Goal: Entertainment & Leisure: Consume media (video, audio)

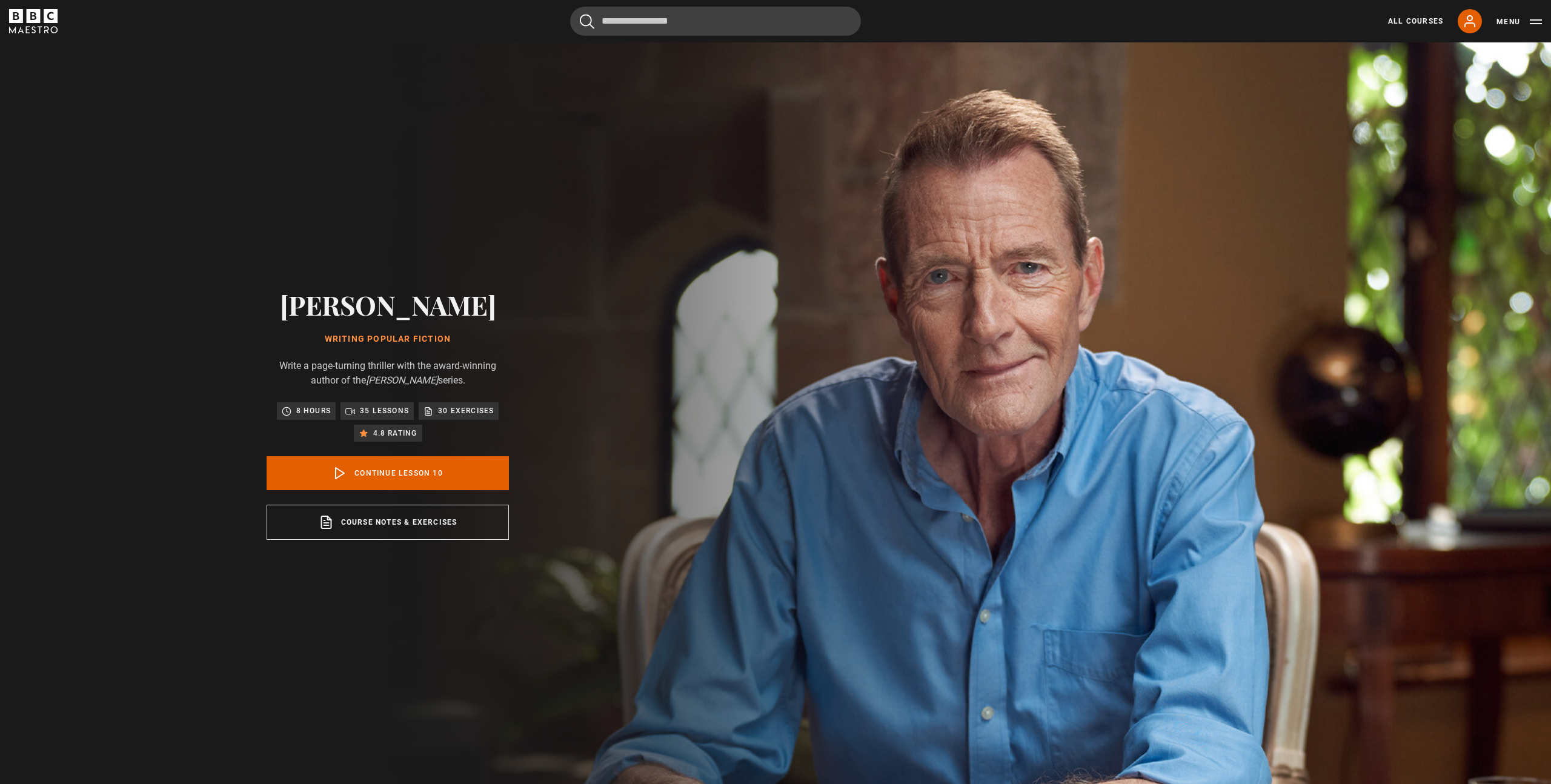
scroll to position [3, 0]
click at [53, 27] on icon "BBC Maestro" at bounding box center [54, 29] width 7 height 7
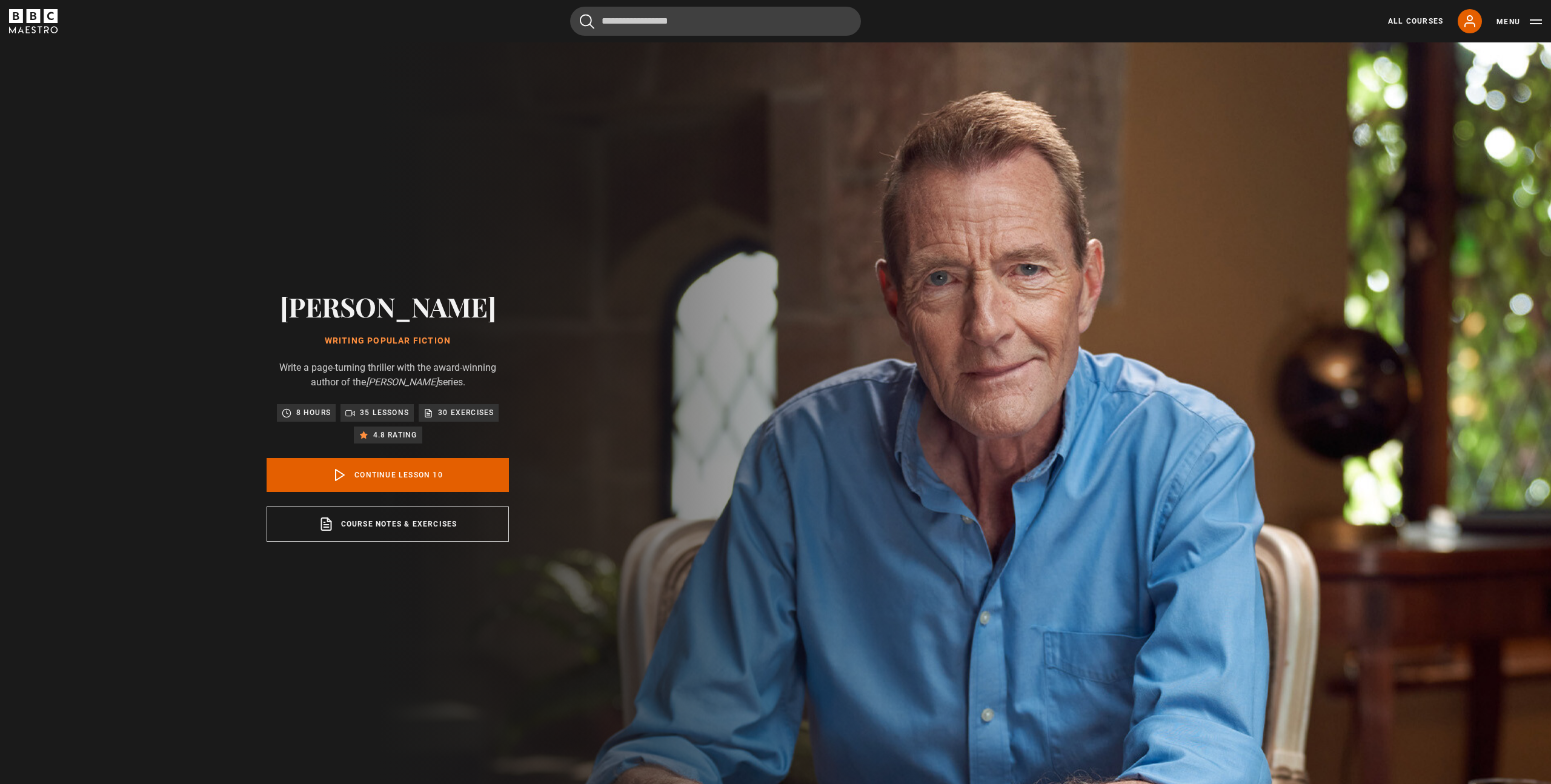
scroll to position [1, 0]
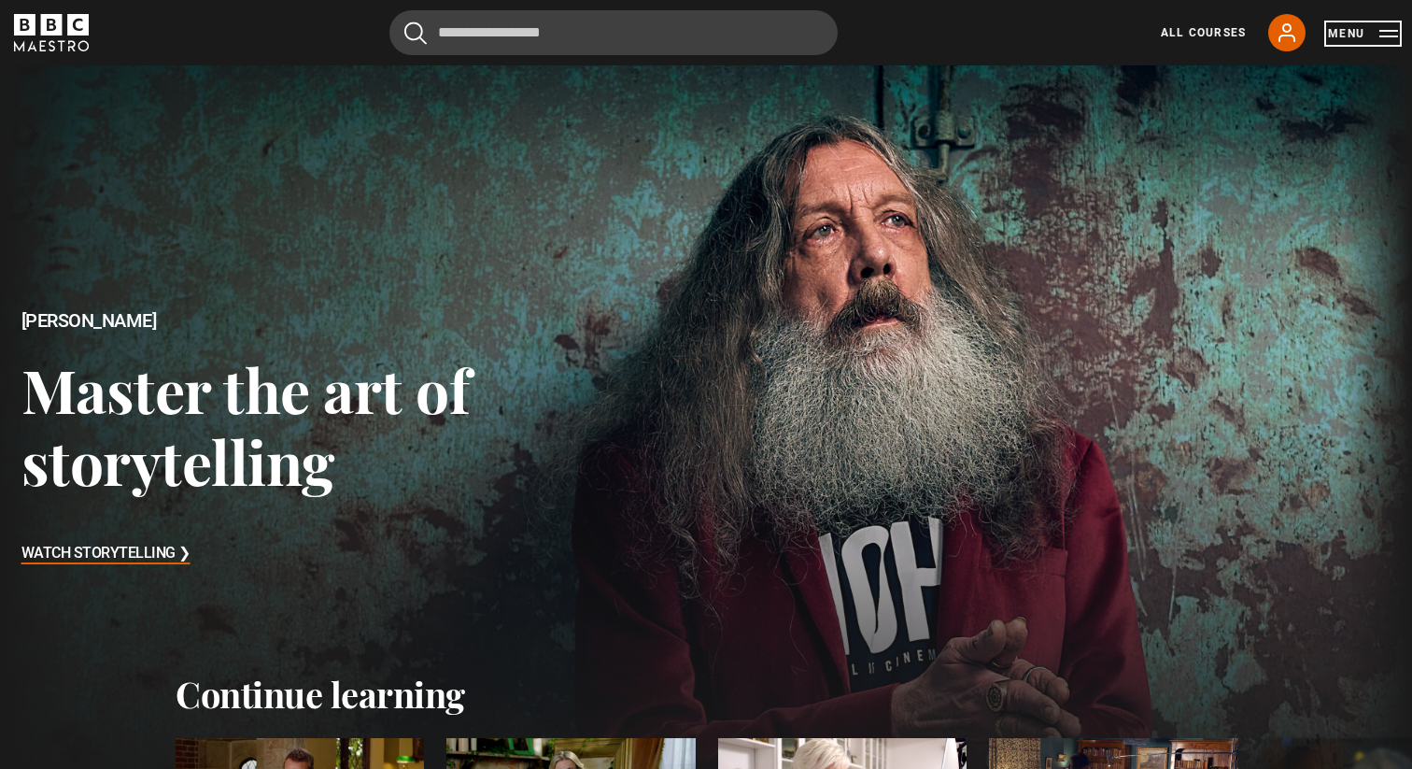
click at [1396, 35] on button "Menu" at bounding box center [1363, 33] width 70 height 19
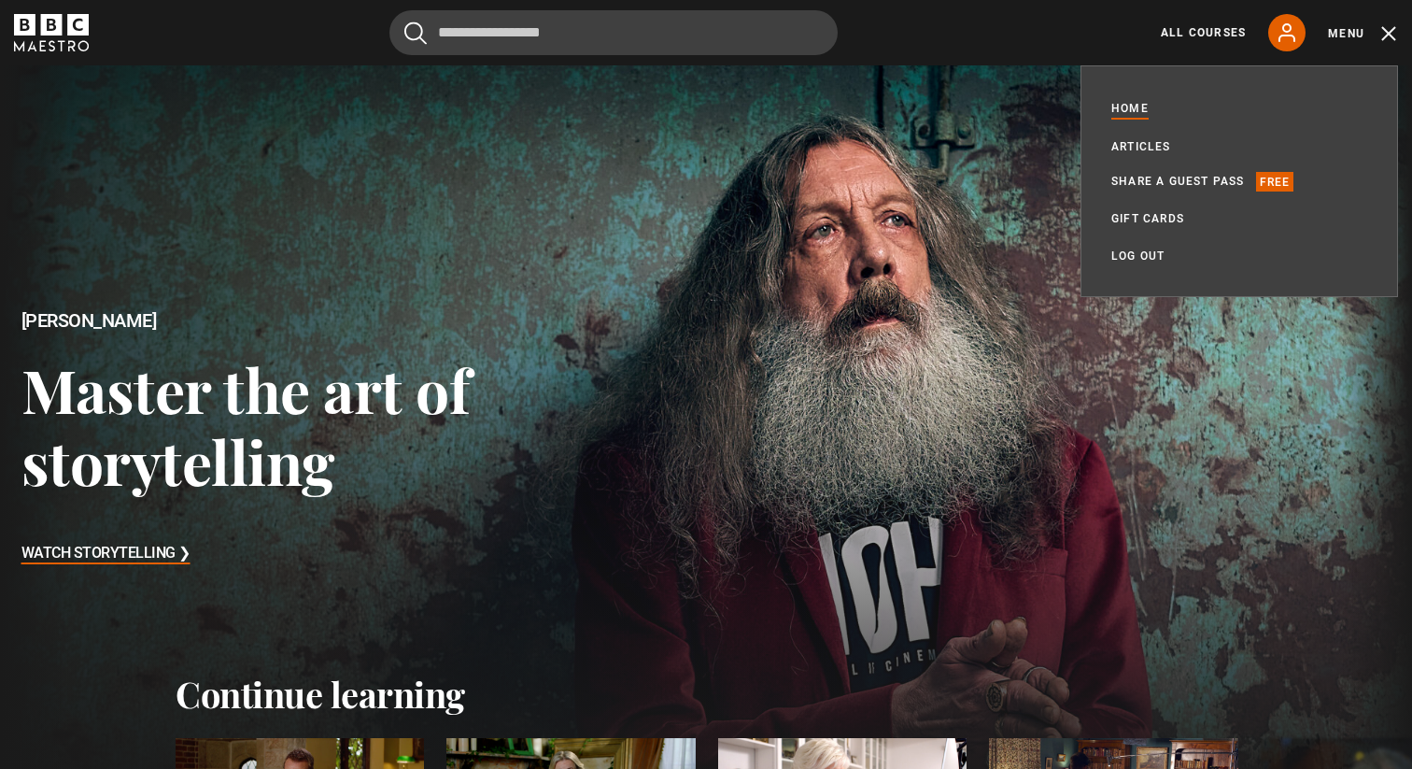
click at [44, 51] on div "Cancel Courses Previous courses Next courses Agatha Christie Writing 12 Related…" at bounding box center [706, 32] width 1384 height 45
click at [64, 39] on icon "BBC Maestro" at bounding box center [51, 32] width 75 height 37
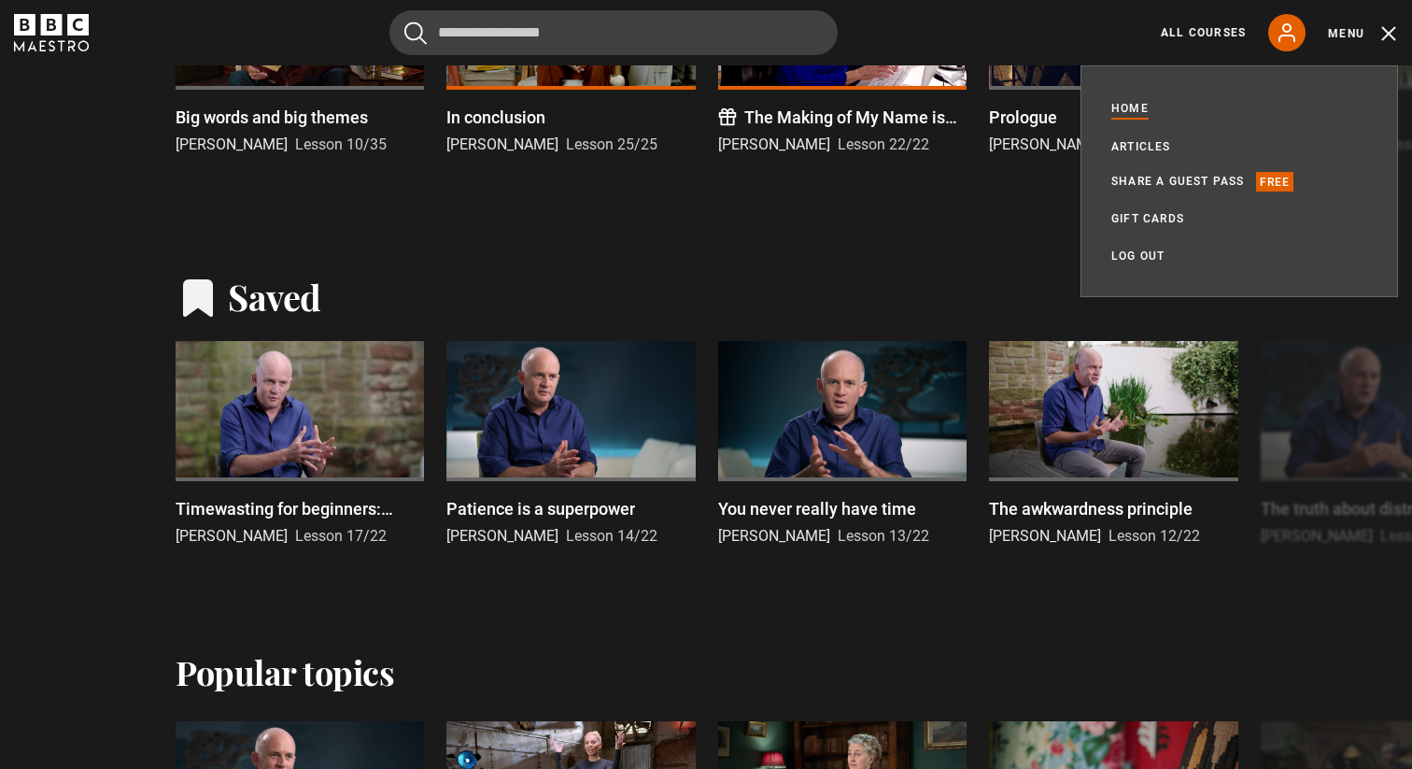
scroll to position [789, 0]
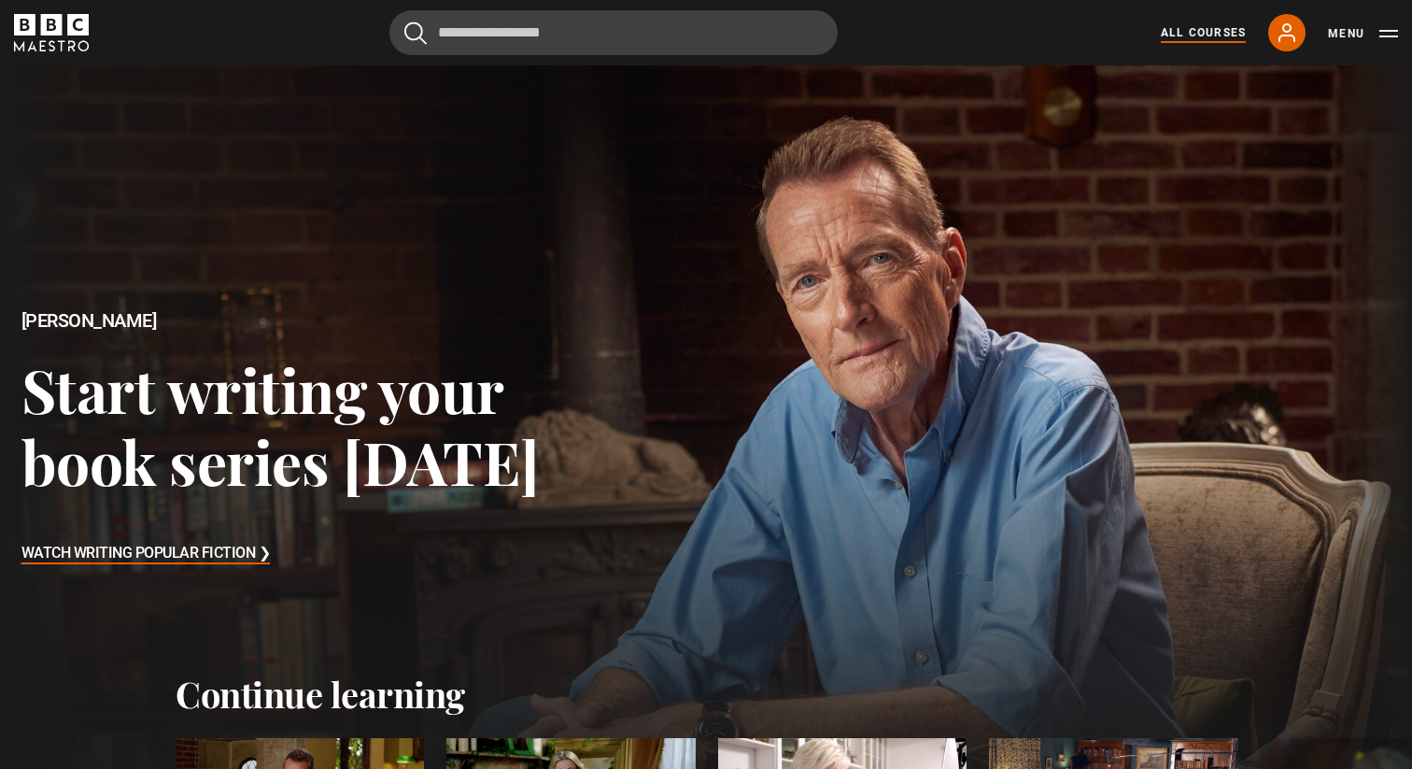
click at [1187, 33] on link "All Courses" at bounding box center [1203, 32] width 85 height 17
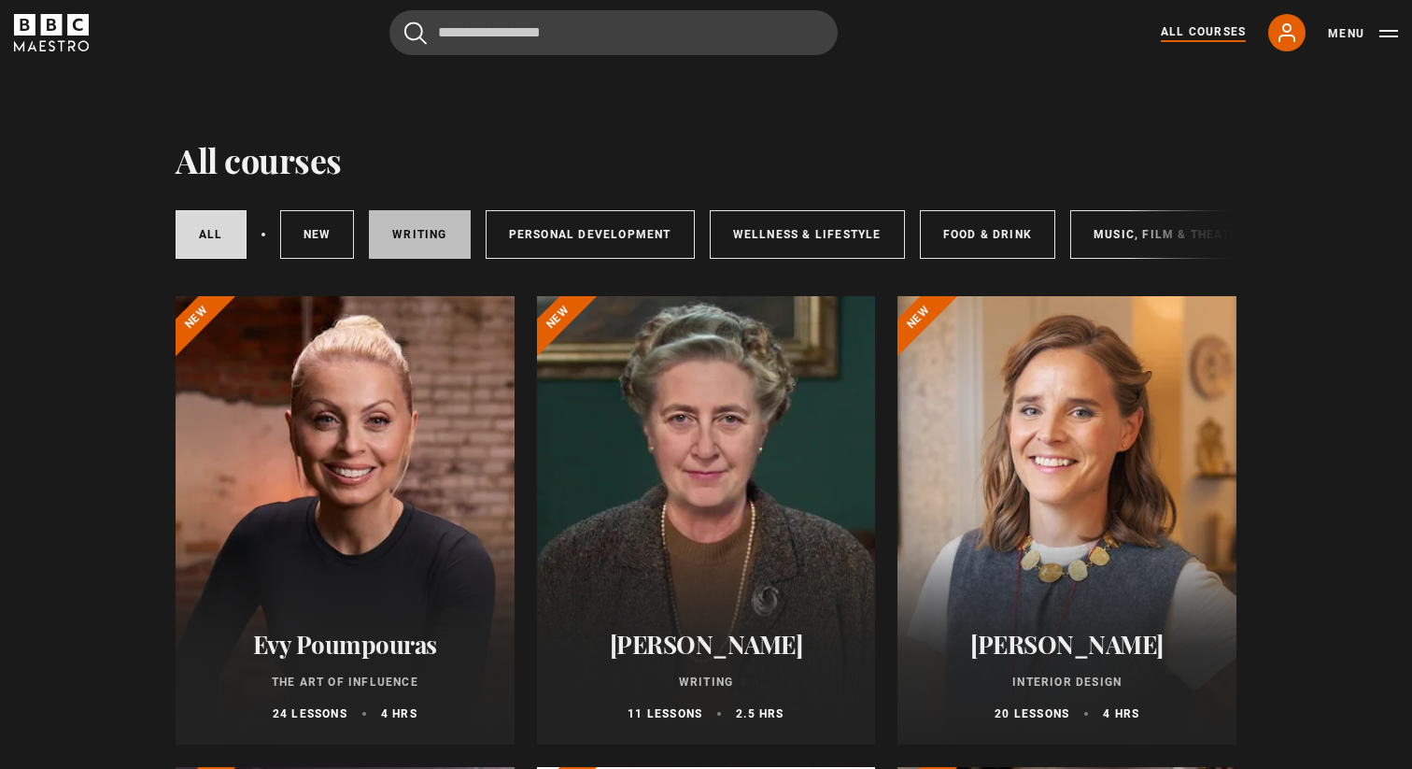
click at [416, 245] on link "Writing" at bounding box center [419, 234] width 101 height 49
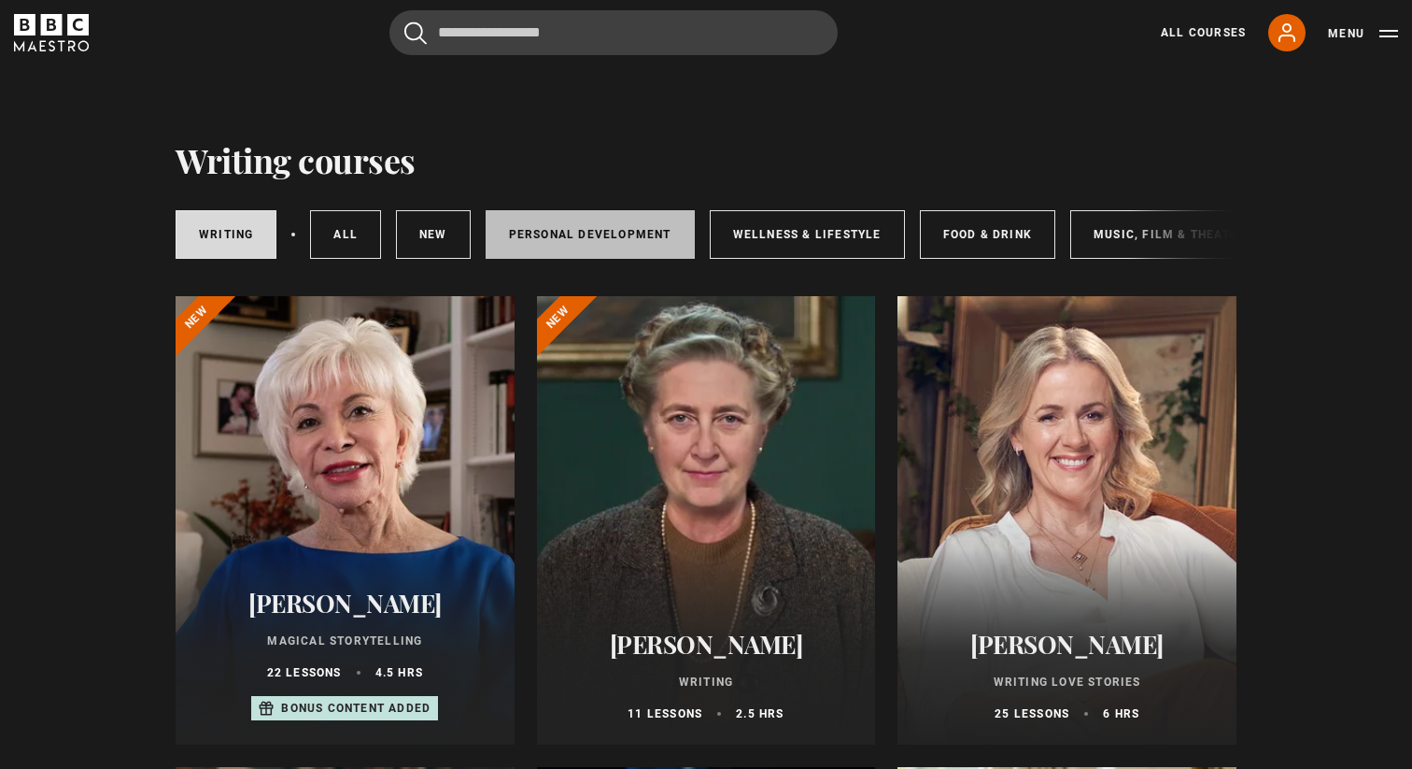
click at [597, 230] on link "Personal Development" at bounding box center [590, 234] width 209 height 49
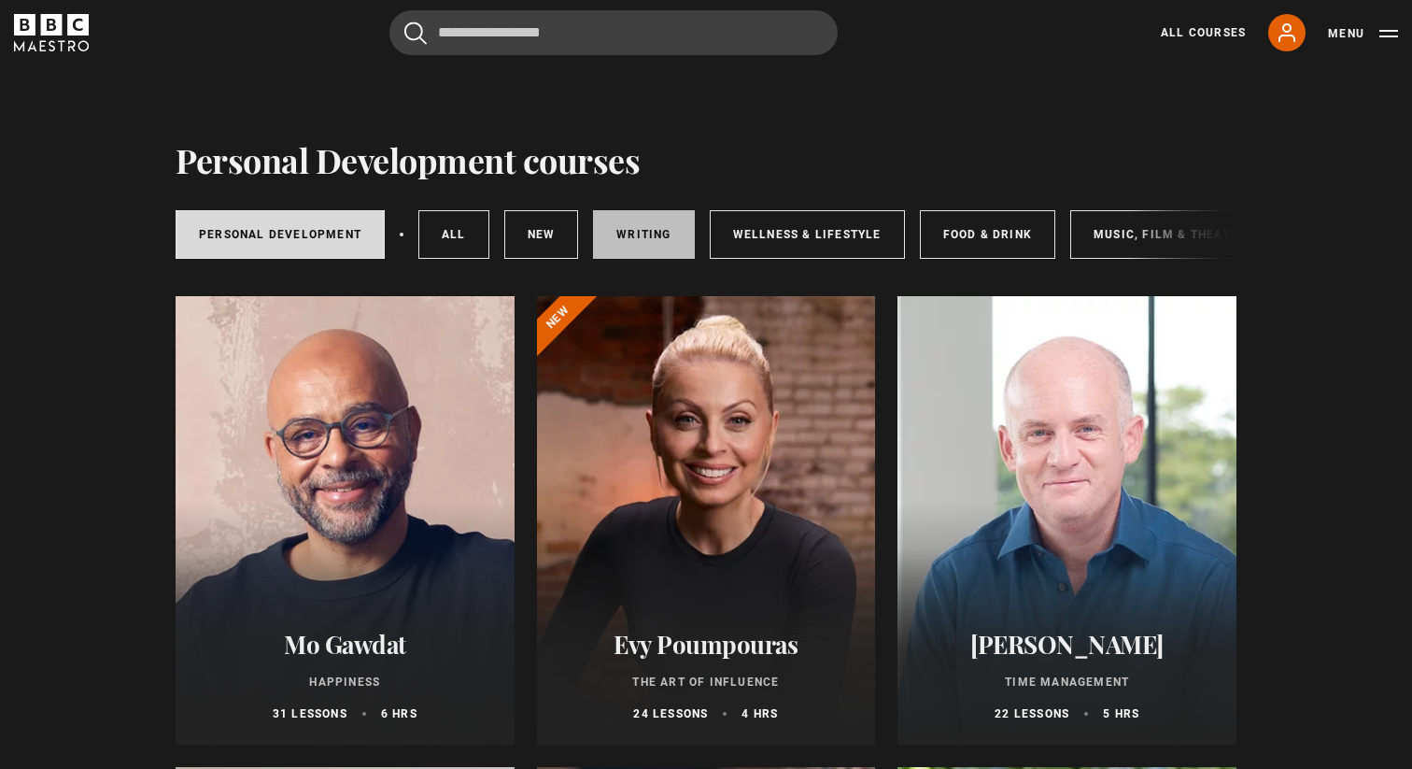
scroll to position [1, 0]
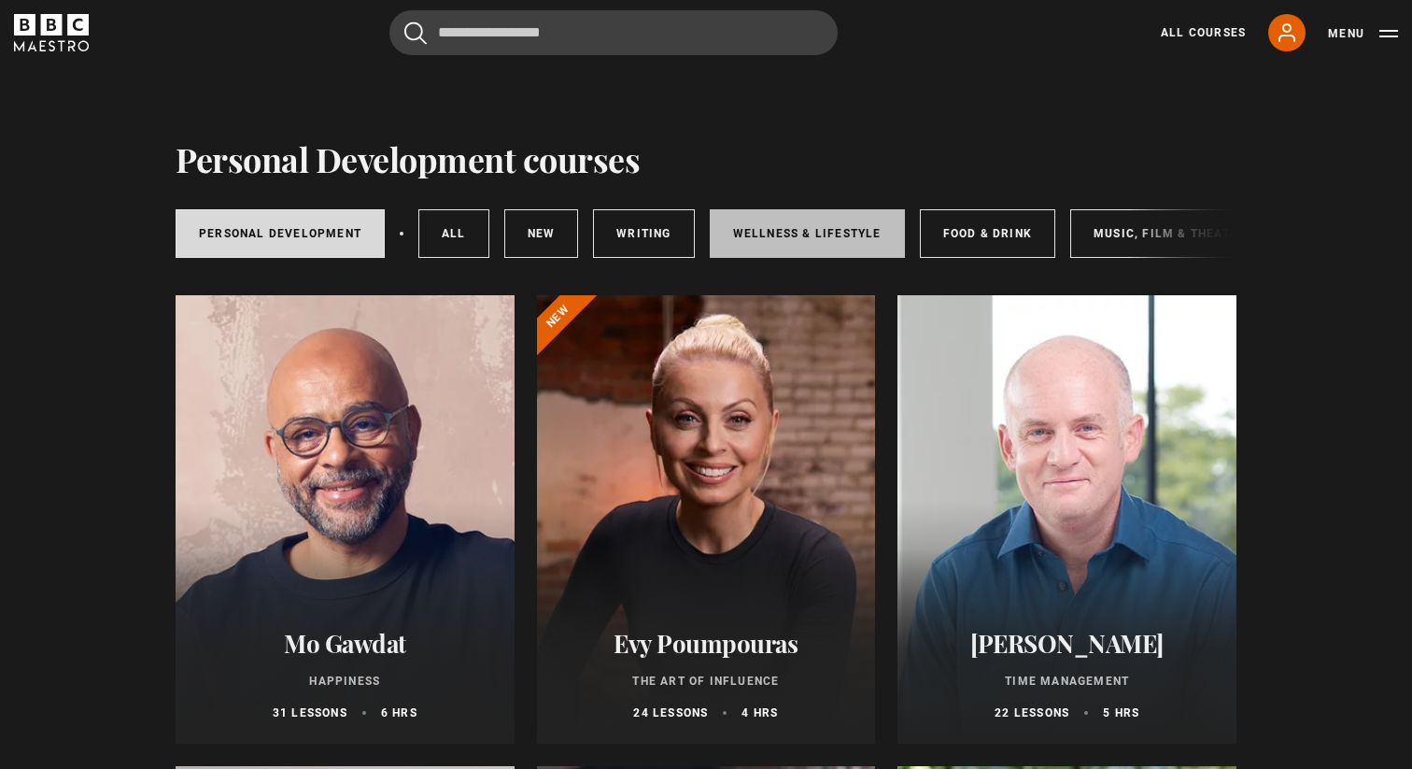
click at [786, 231] on link "Wellness & Lifestyle" at bounding box center [807, 233] width 195 height 49
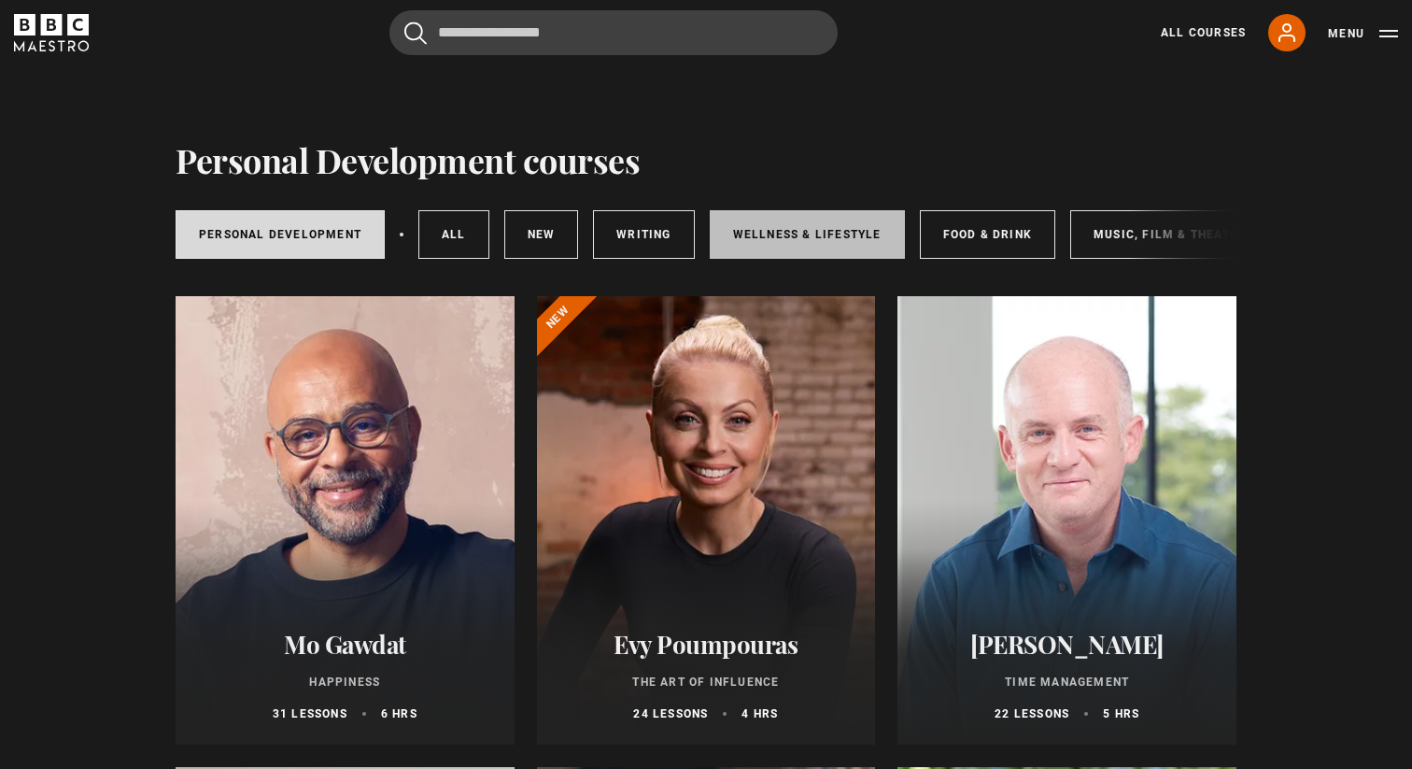
scroll to position [2, 0]
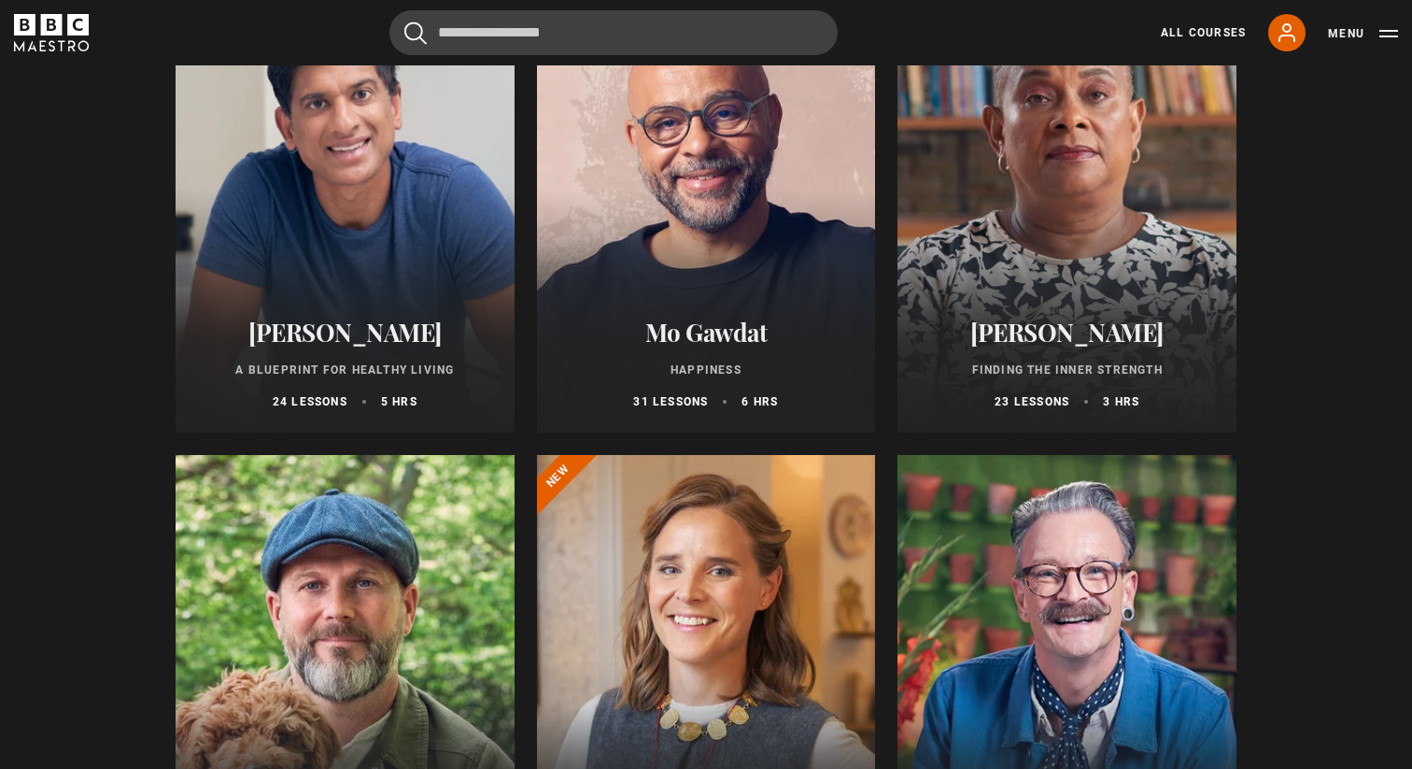
scroll to position [795, 0]
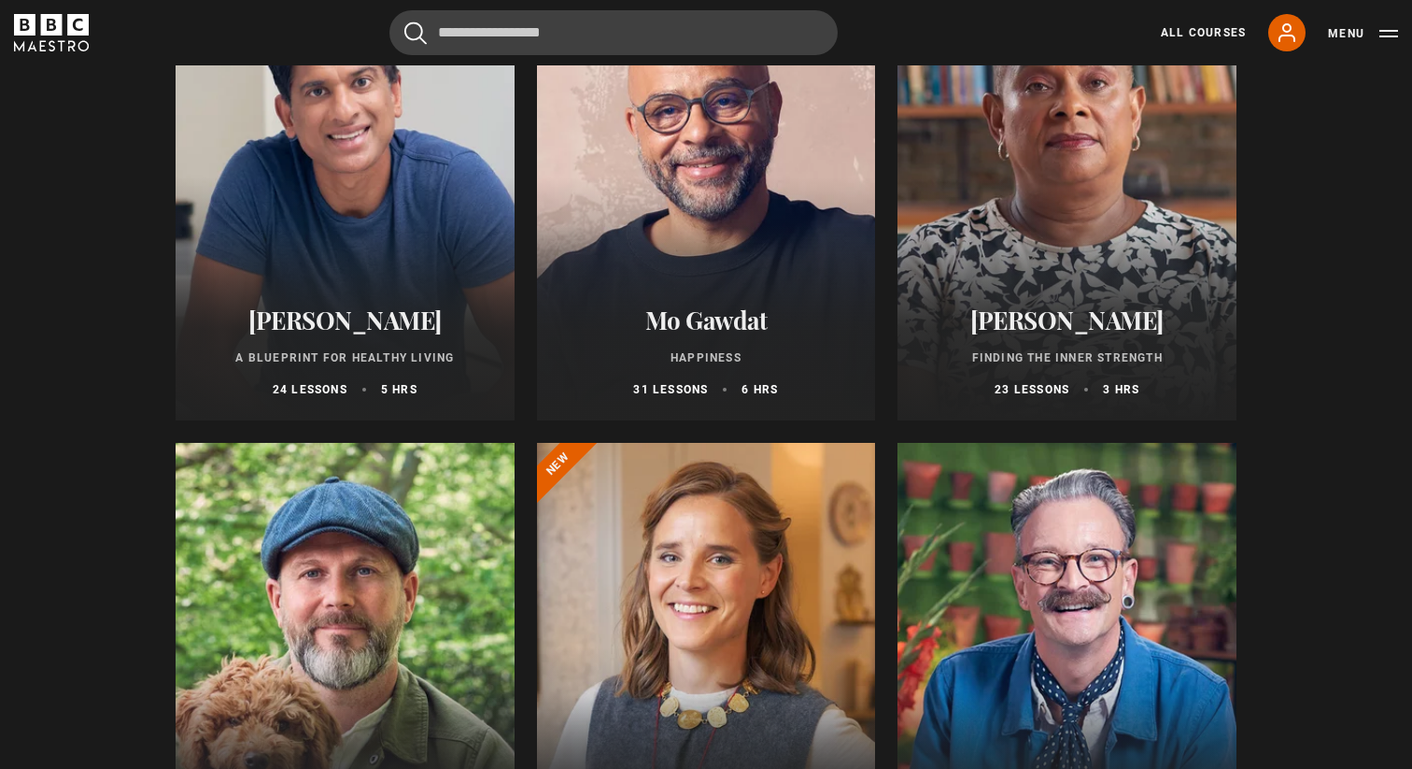
click at [744, 317] on h2 "Mo Gawdat" at bounding box center [707, 319] width 294 height 29
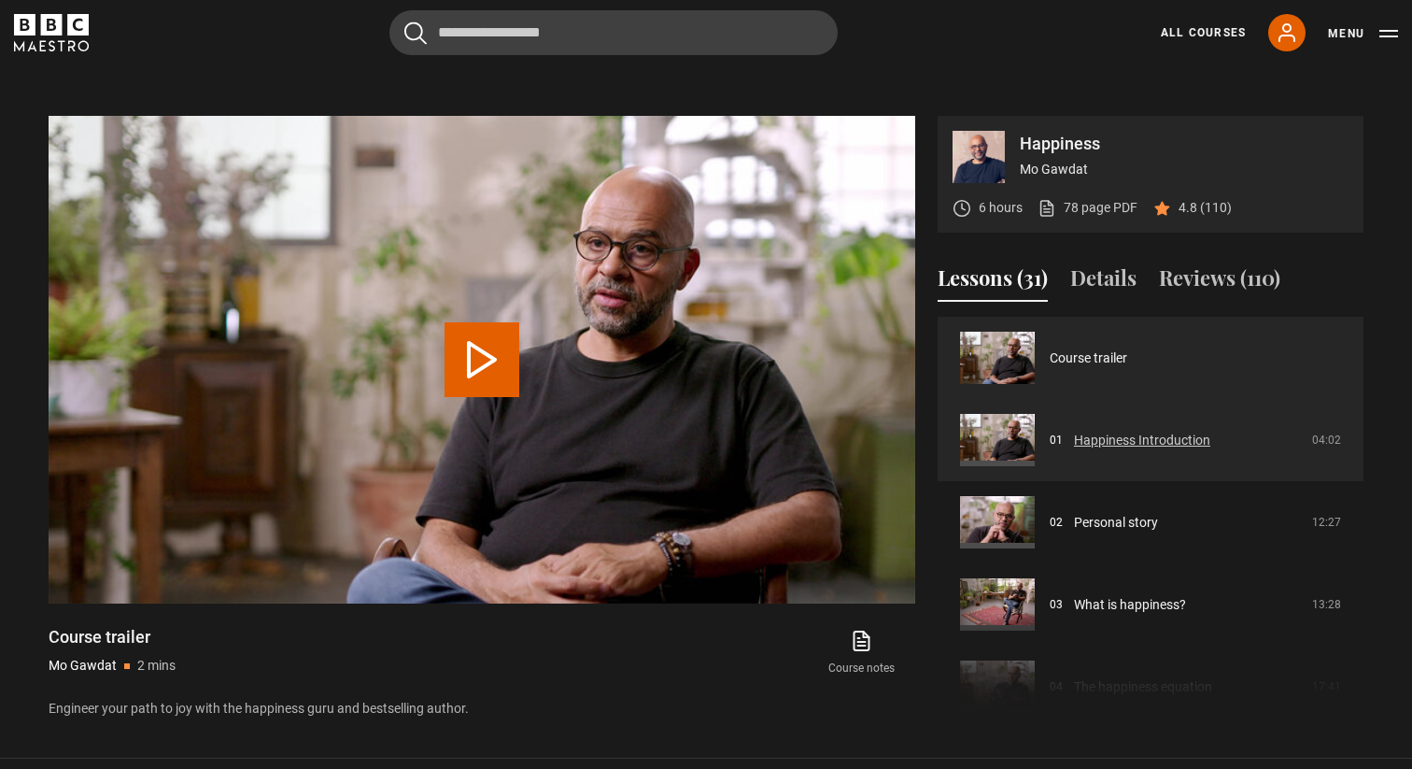
click at [1116, 434] on link "Happiness Introduction" at bounding box center [1142, 441] width 136 height 20
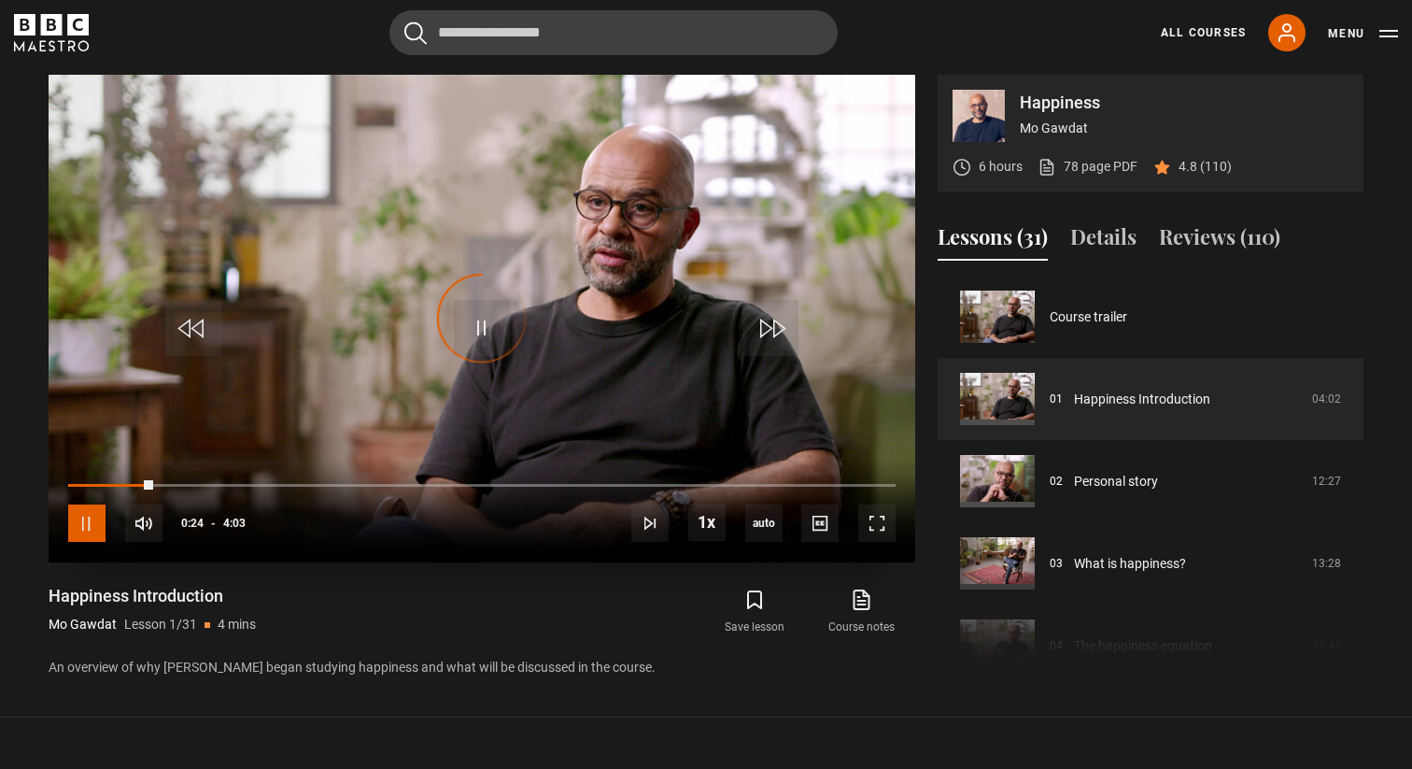
click at [80, 522] on span "Video Player" at bounding box center [86, 522] width 37 height 37
click at [978, 69] on section "Happiness Mo Gawdat 6 hours 78 page PDF (opens in new tab) 4.8 (110) Video Play…" at bounding box center [706, 358] width 1412 height 717
